Goal: Transaction & Acquisition: Purchase product/service

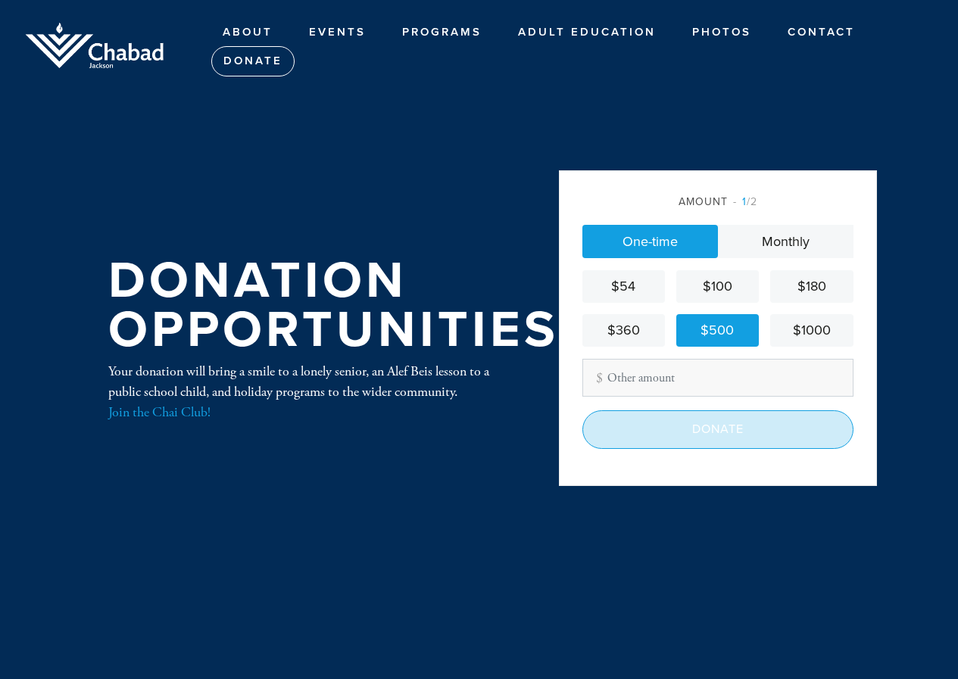
click at [685, 428] on input "Donate" at bounding box center [717, 429] width 271 height 38
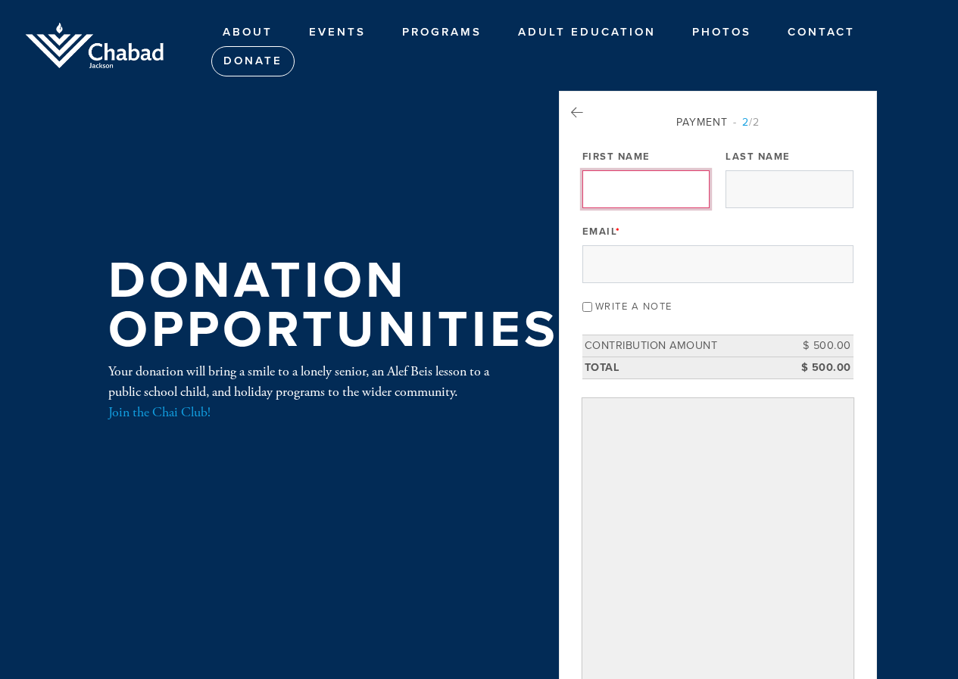
click at [594, 198] on input "First Name" at bounding box center [645, 189] width 127 height 38
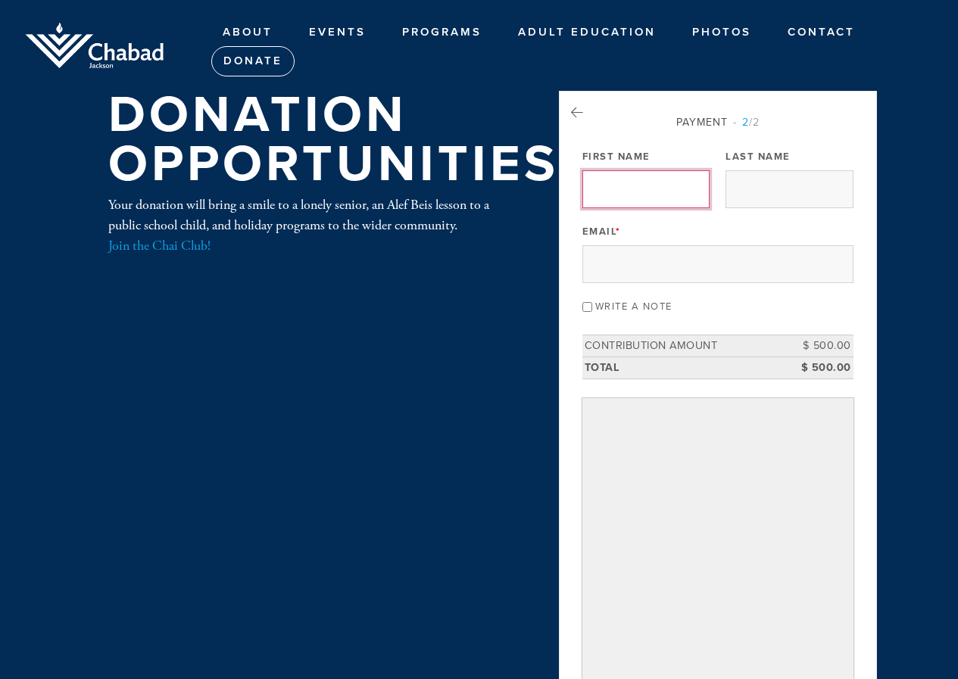
type input "sharron"
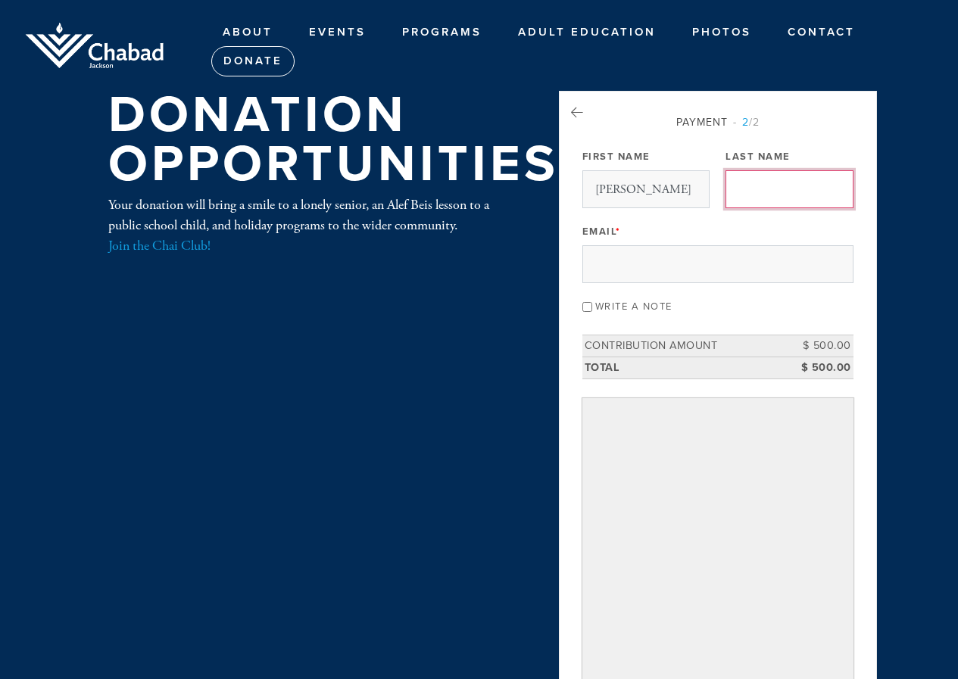
type input "greenberg"
type input "sharron@ocjf.org"
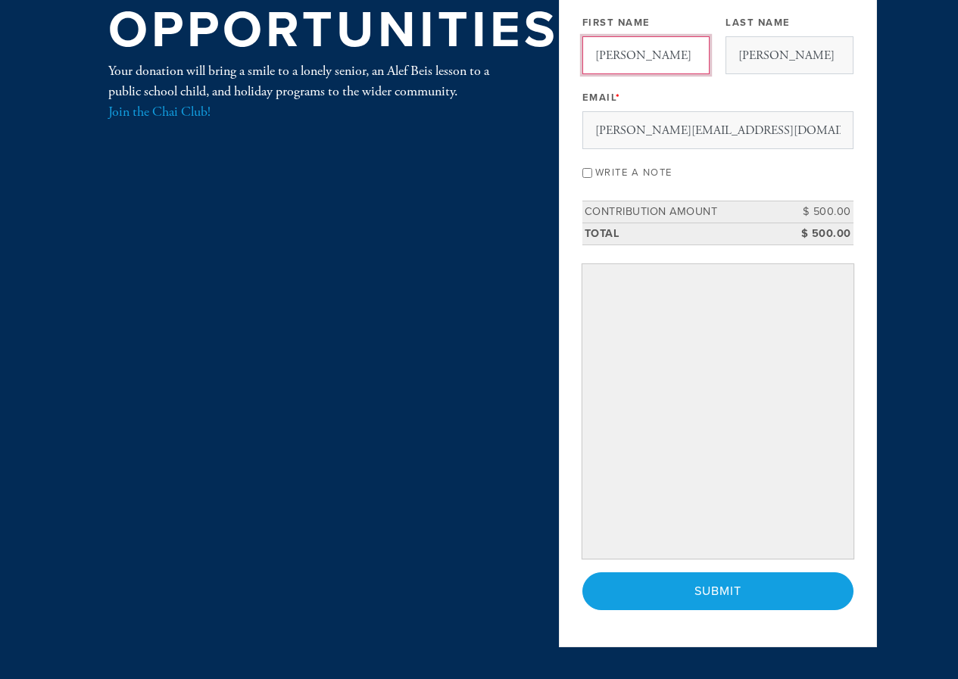
scroll to position [151, 0]
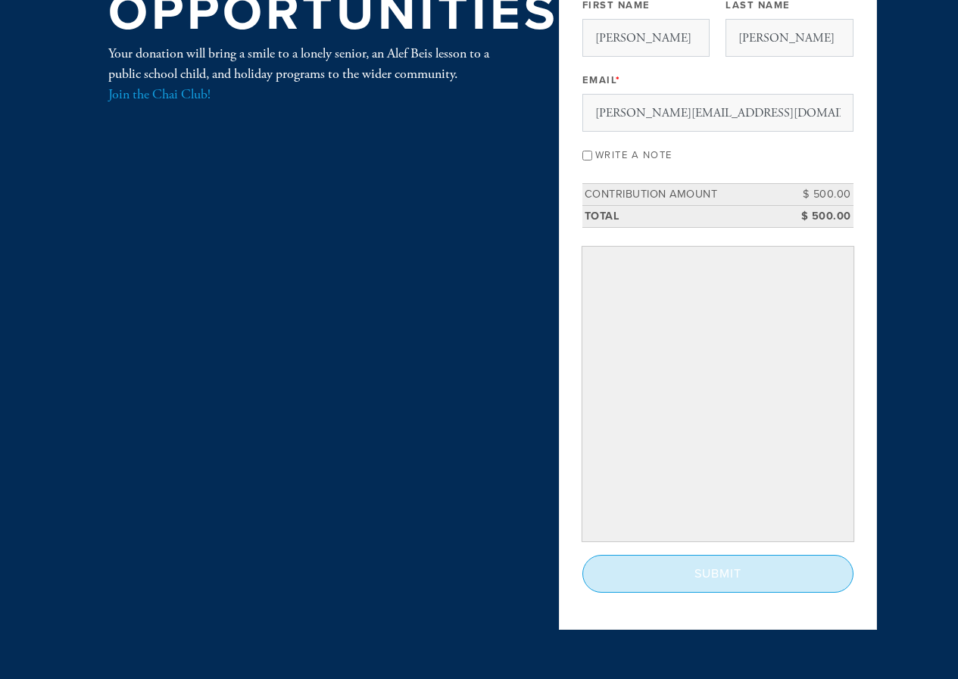
click at [679, 577] on input "Submit" at bounding box center [717, 574] width 271 height 38
